Goal: Consume media (video, audio): Consume media (video, audio)

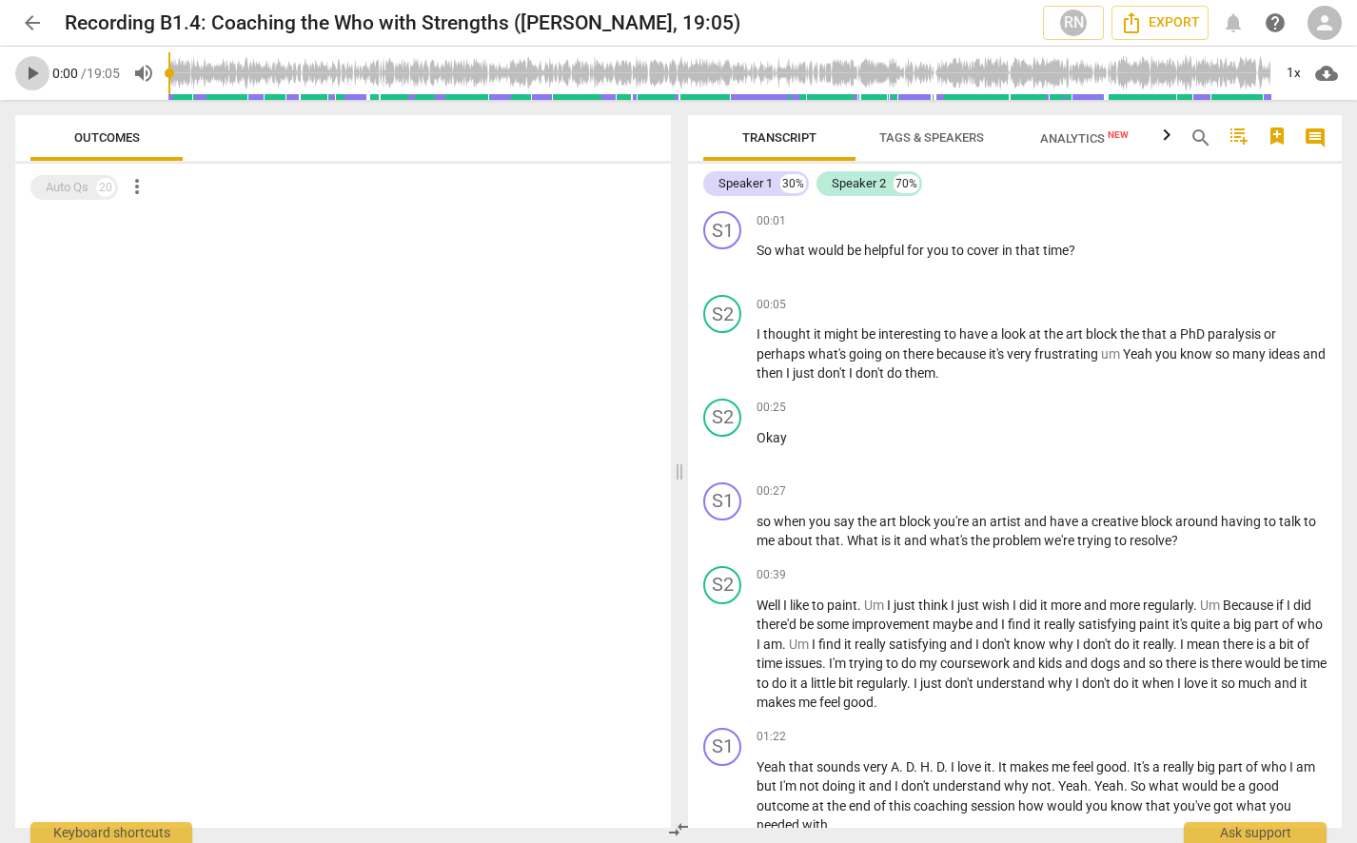
click at [25, 77] on span "play_arrow" at bounding box center [32, 73] width 23 height 23
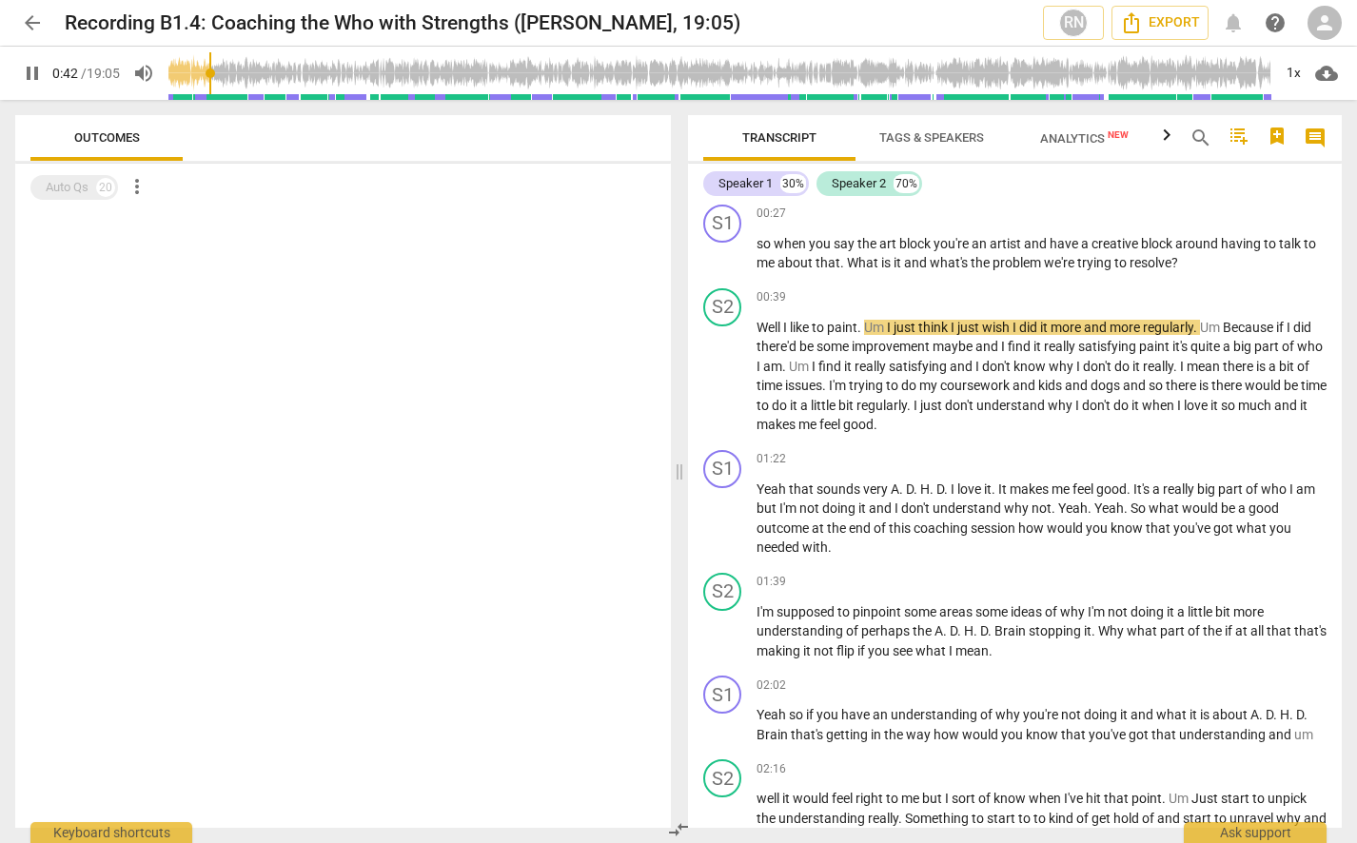
scroll to position [285, 0]
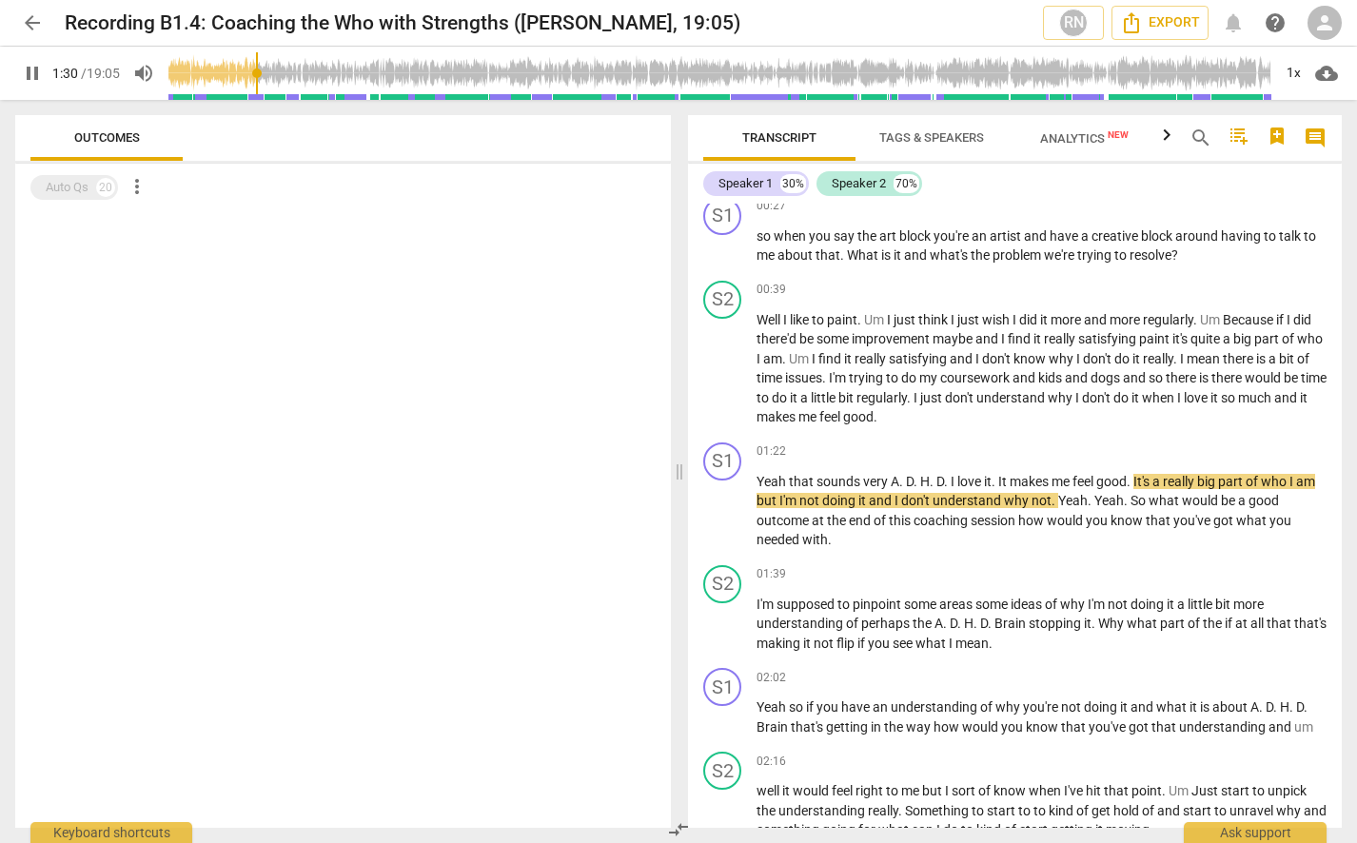
type input "91"
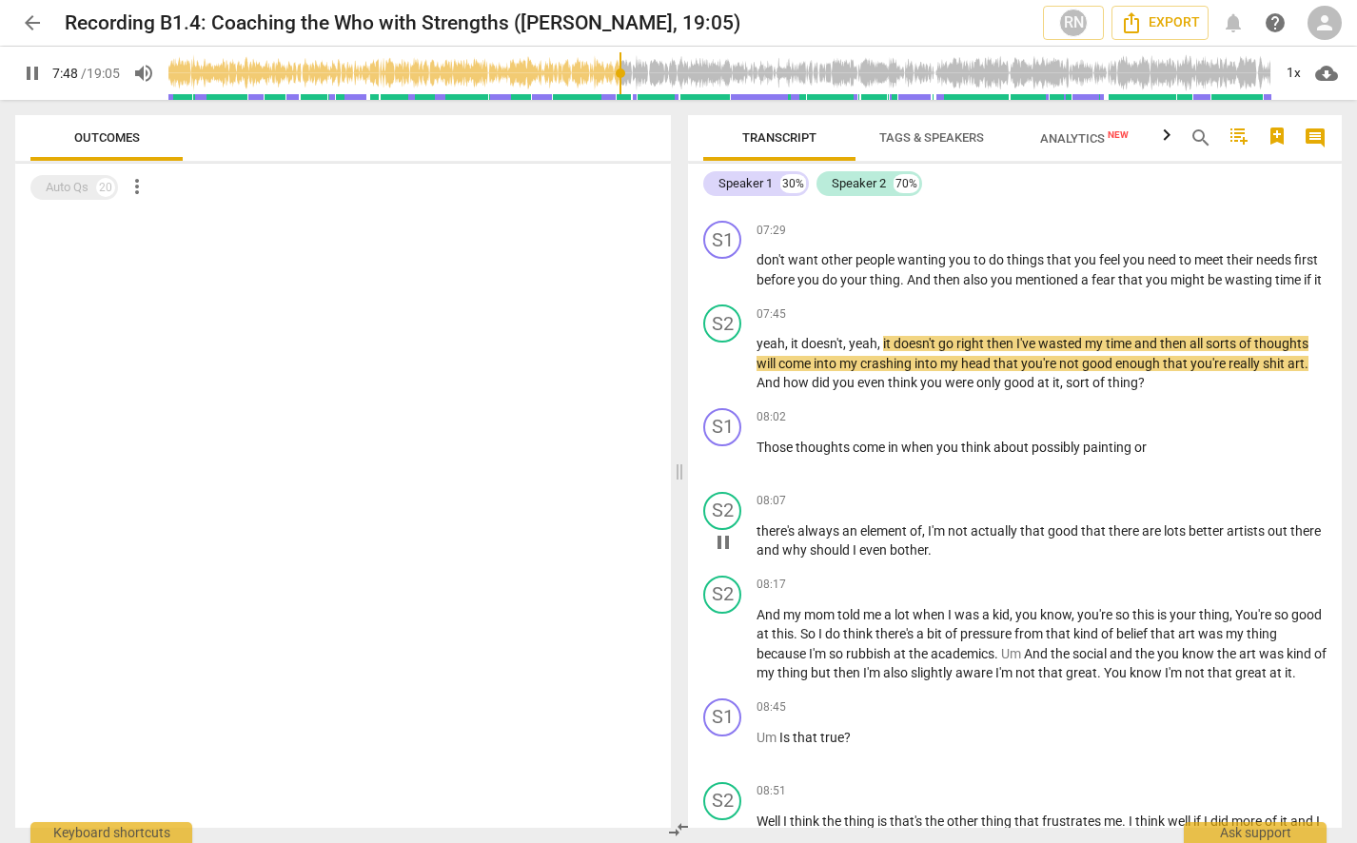
scroll to position [2569, 0]
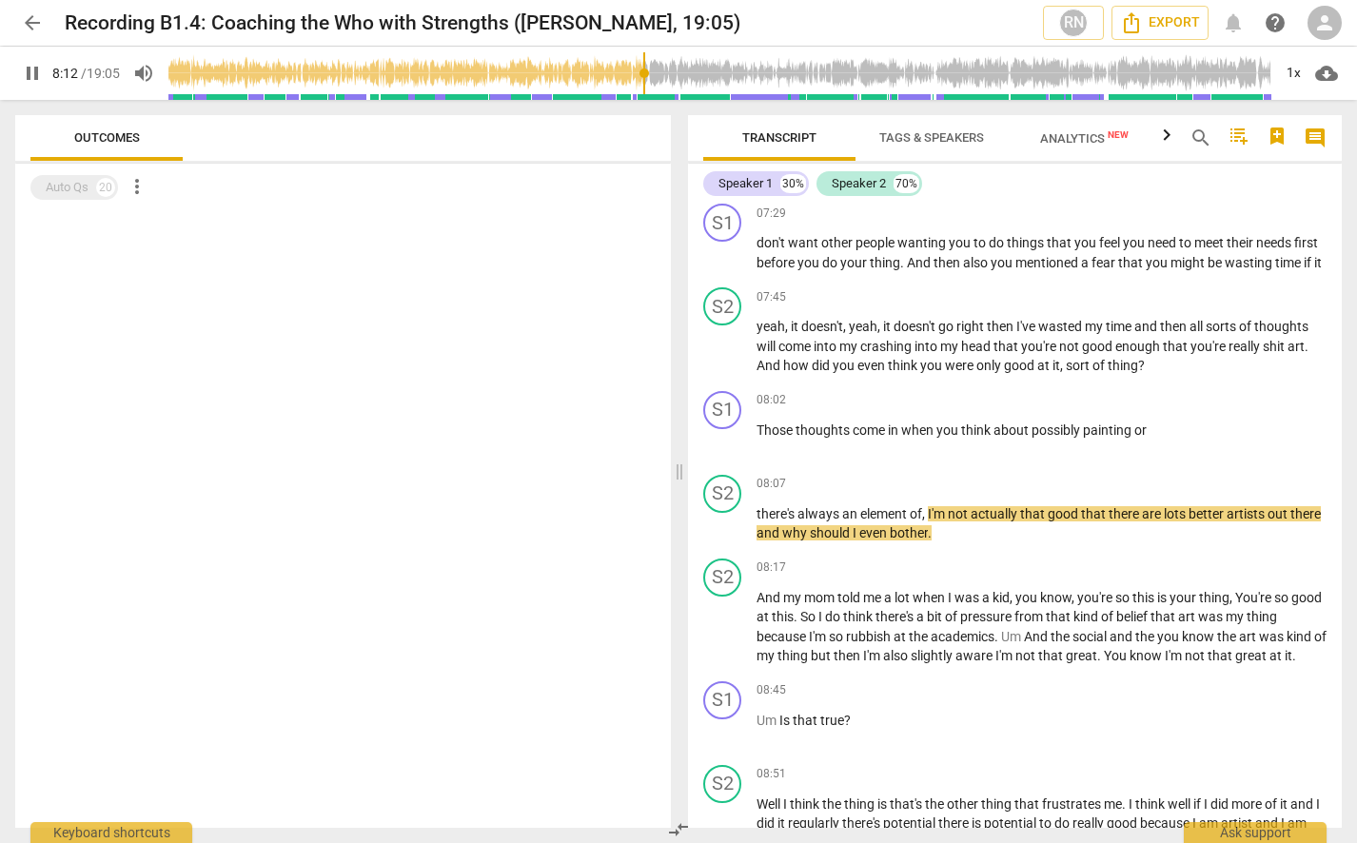
click at [27, 80] on span "pause" at bounding box center [32, 73] width 23 height 23
click at [29, 77] on span "play_arrow" at bounding box center [32, 73] width 23 height 23
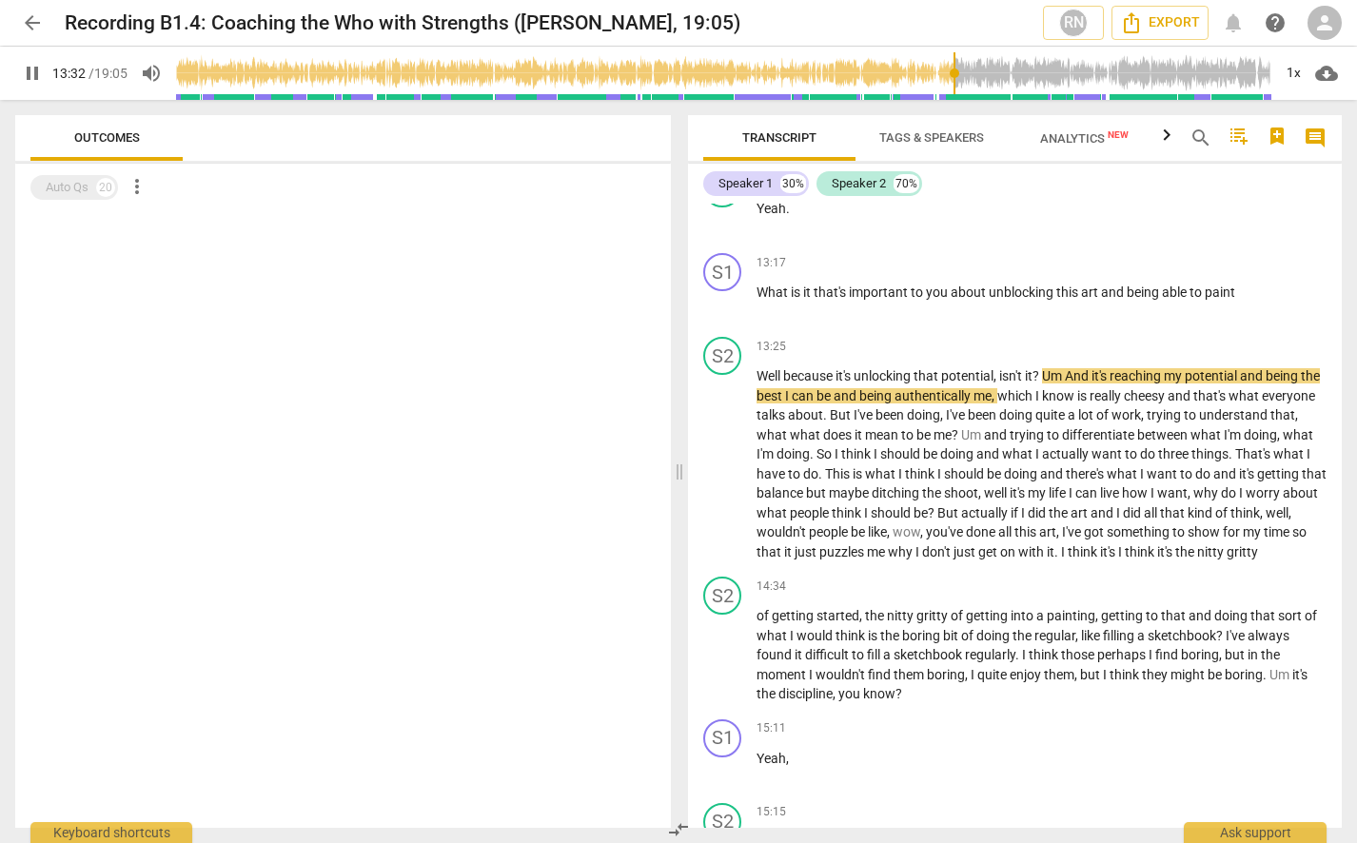
scroll to position [4757, 0]
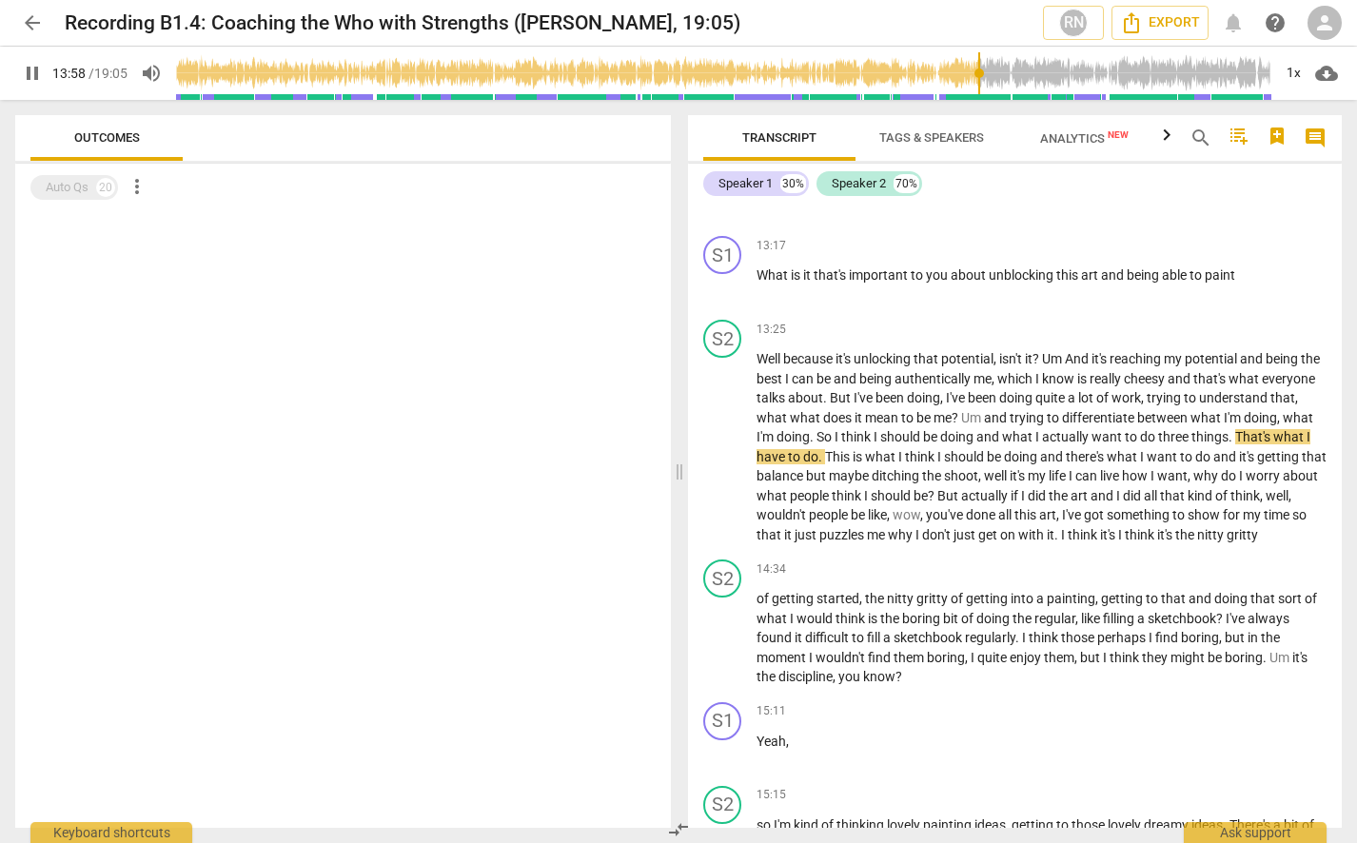
click at [29, 79] on span "pause" at bounding box center [32, 73] width 23 height 23
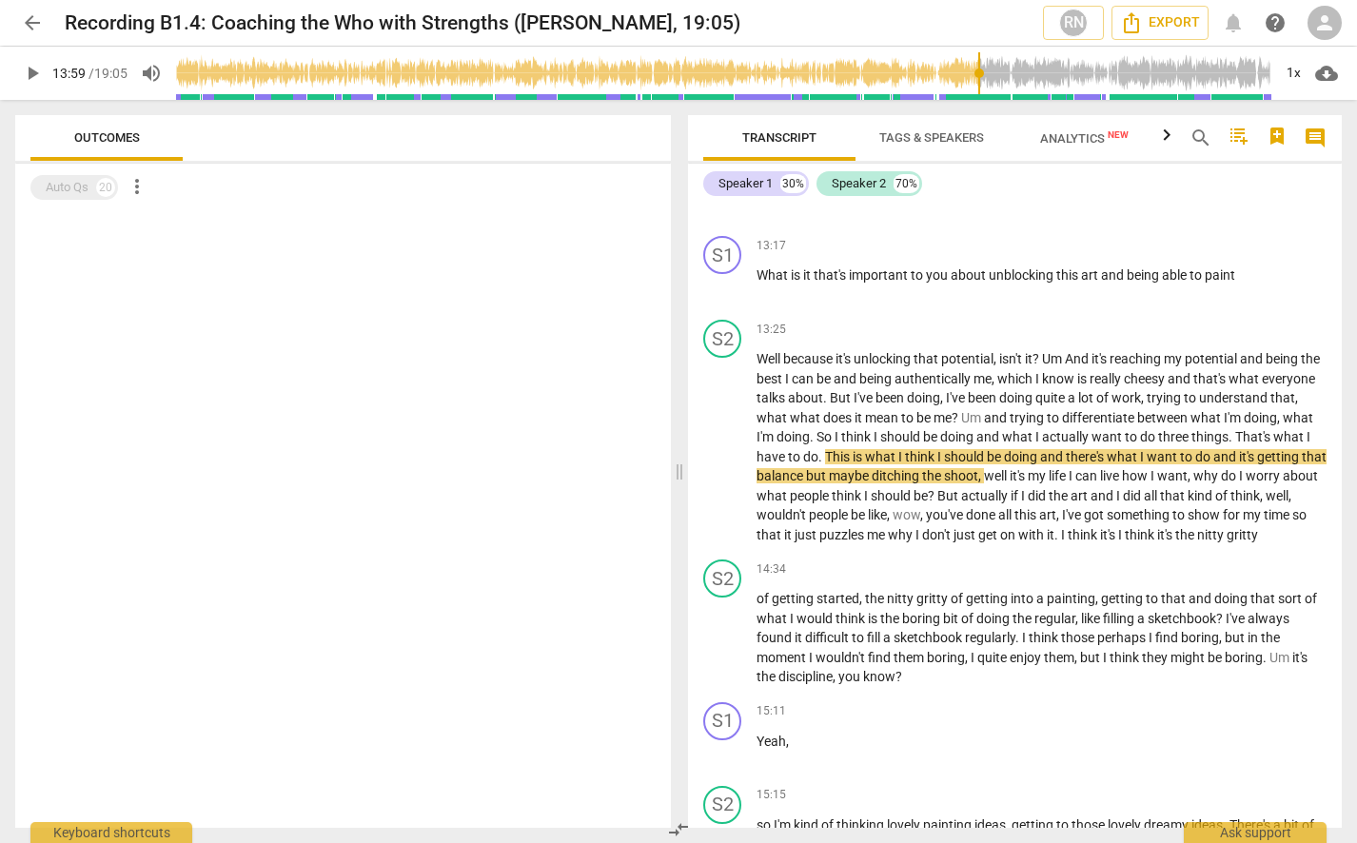
click at [29, 80] on span "play_arrow" at bounding box center [32, 73] width 23 height 23
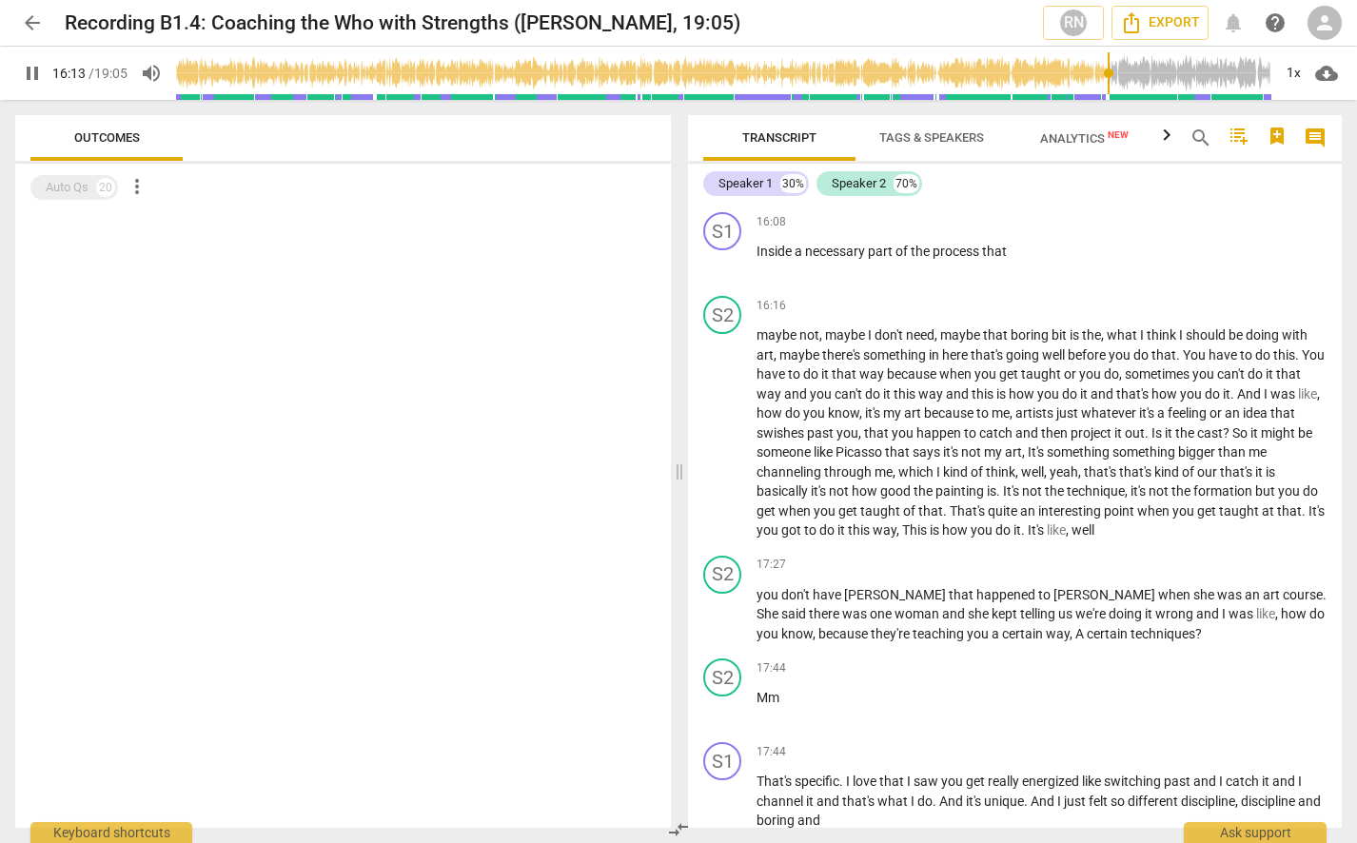
scroll to position [5898, 0]
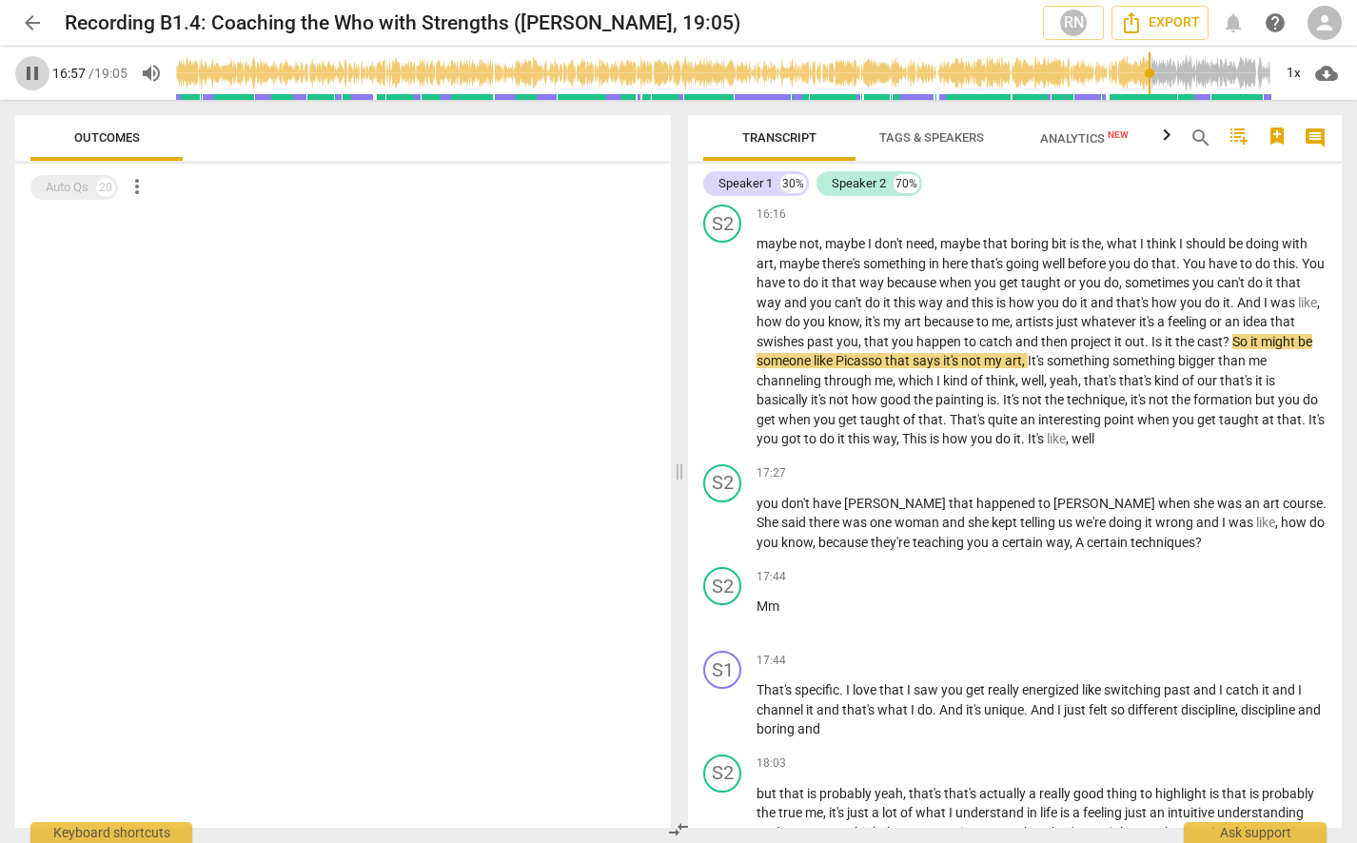
click at [19, 76] on span "pause" at bounding box center [32, 73] width 34 height 23
click at [31, 75] on span "play_arrow" at bounding box center [32, 73] width 23 height 23
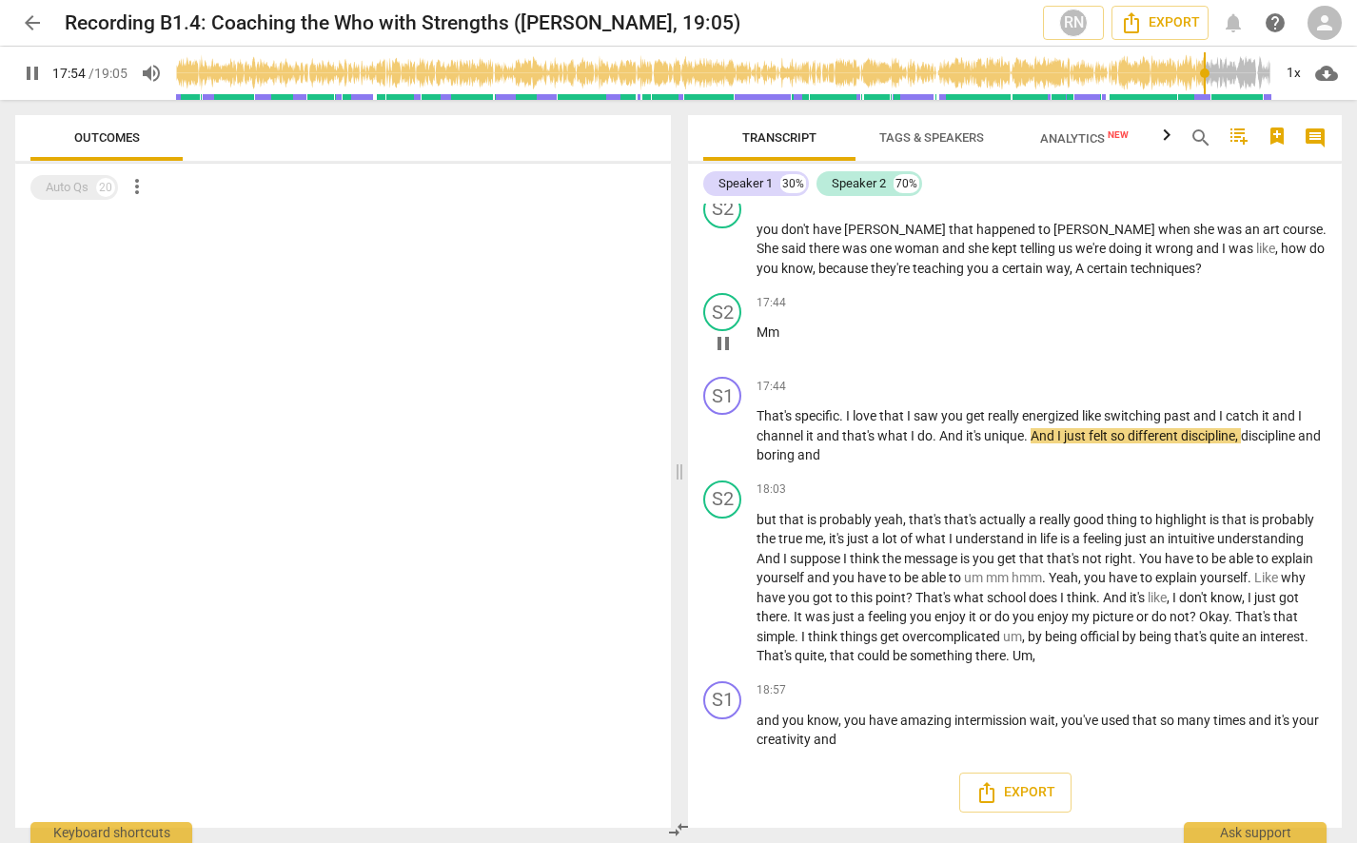
scroll to position [6211, 0]
type input "1145"
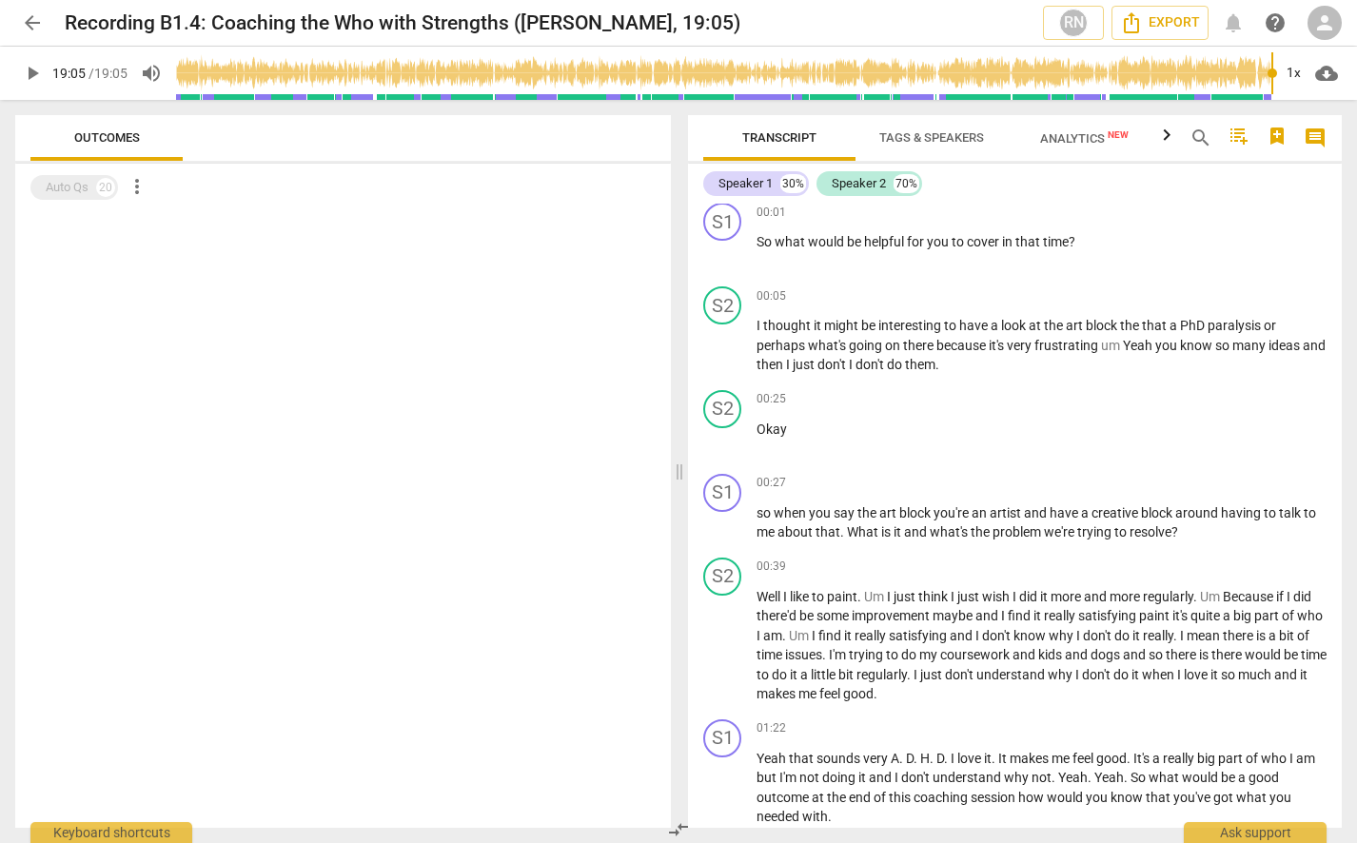
scroll to position [0, 0]
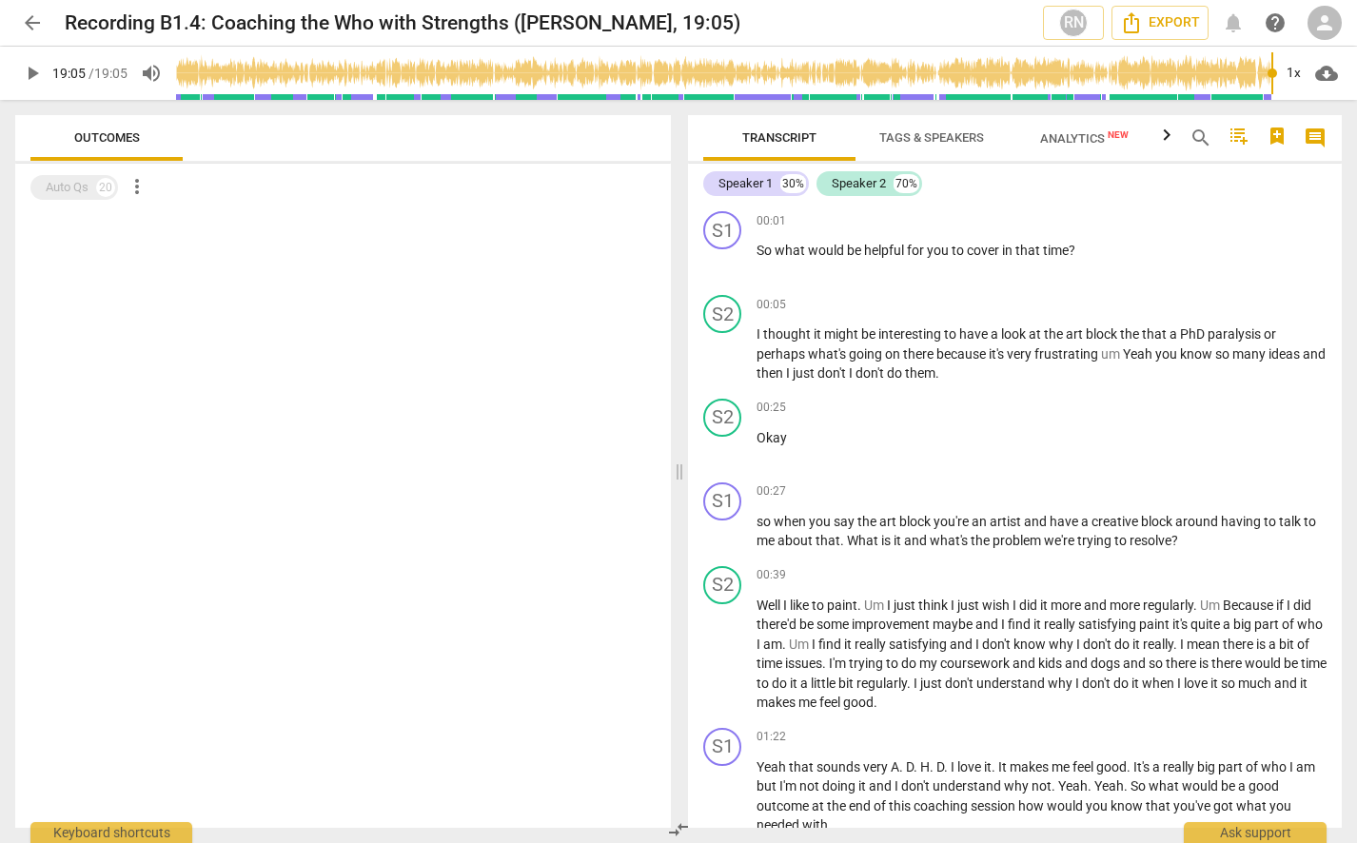
click at [977, 139] on span "Tags & Speakers" at bounding box center [931, 137] width 105 height 14
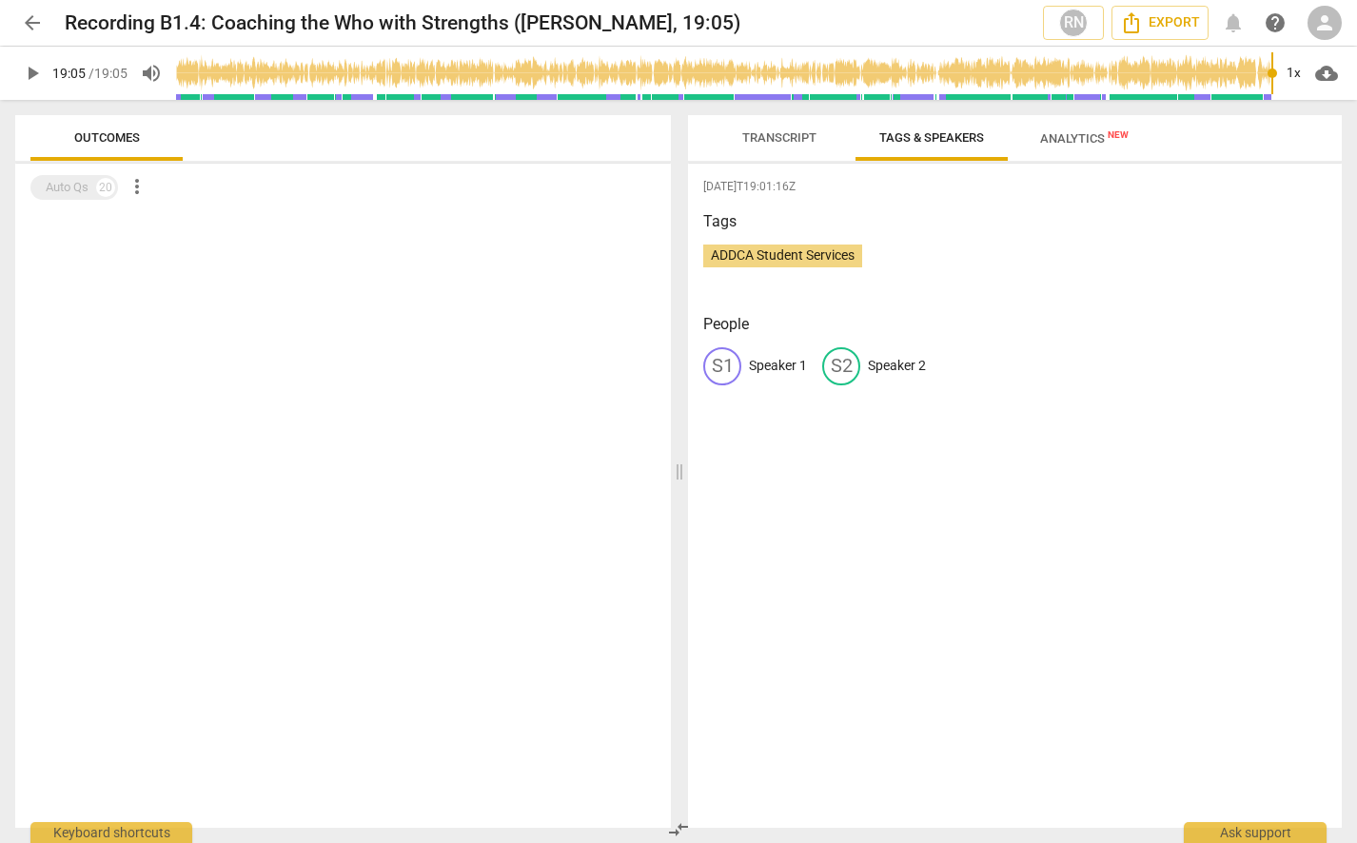
click at [1059, 149] on span "Analytics New" at bounding box center [1084, 138] width 134 height 29
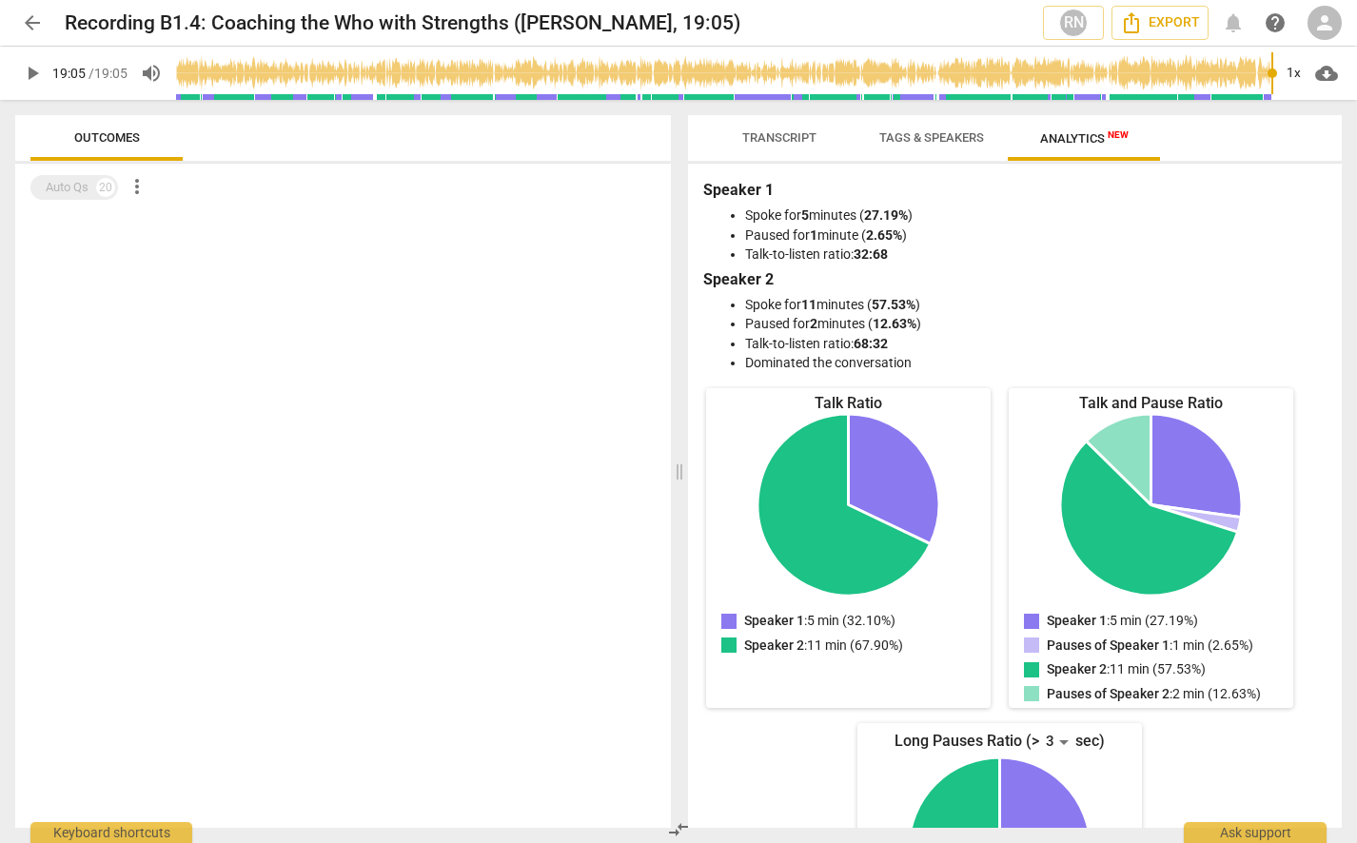
click at [24, 28] on span "arrow_back" at bounding box center [32, 22] width 23 height 23
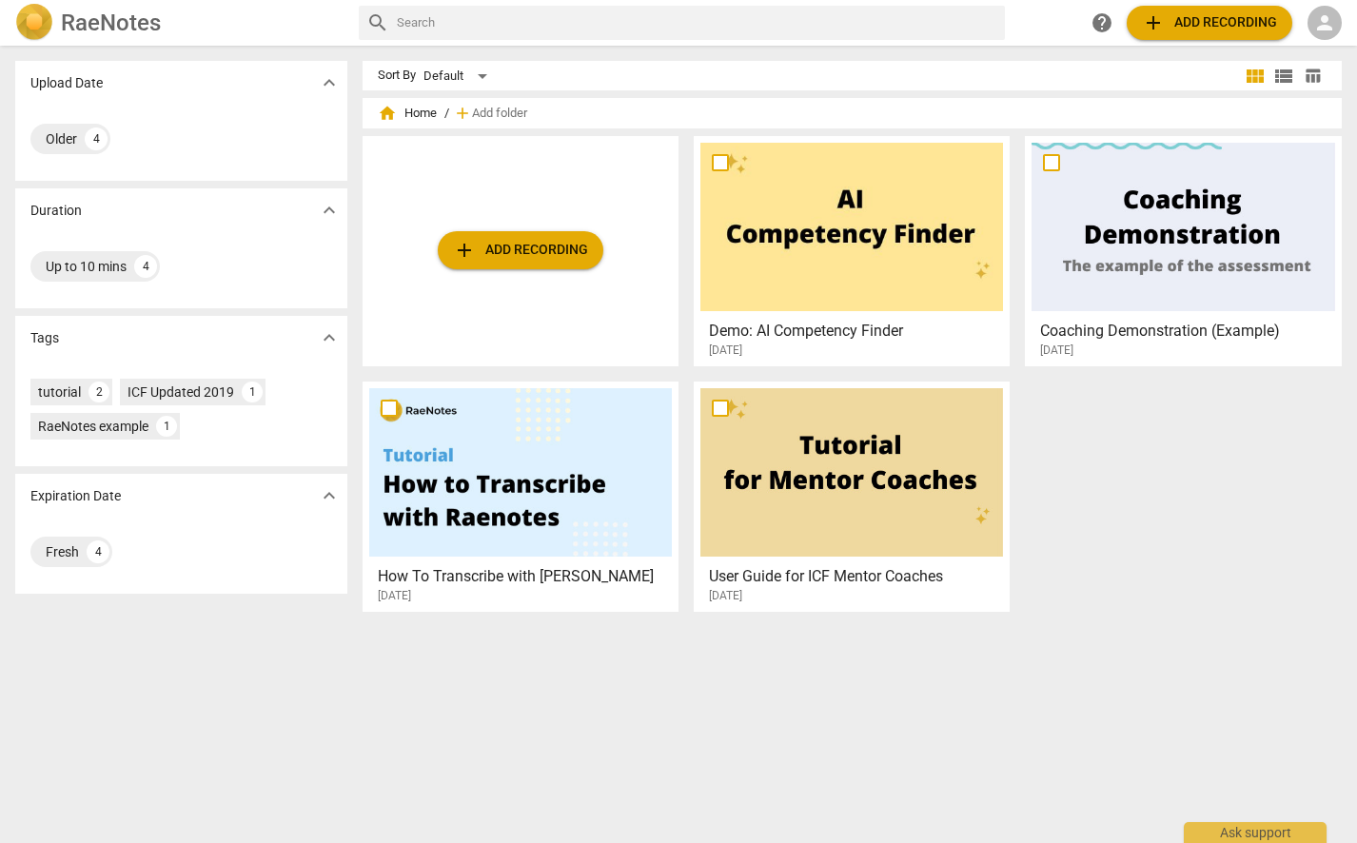
click at [586, 503] on div at bounding box center [520, 472] width 303 height 168
